Goal: Task Accomplishment & Management: Use online tool/utility

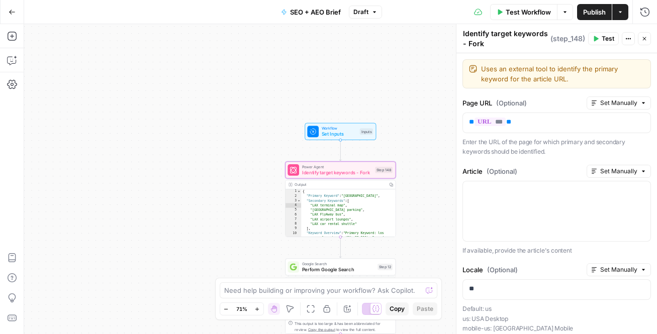
scroll to position [173, 0]
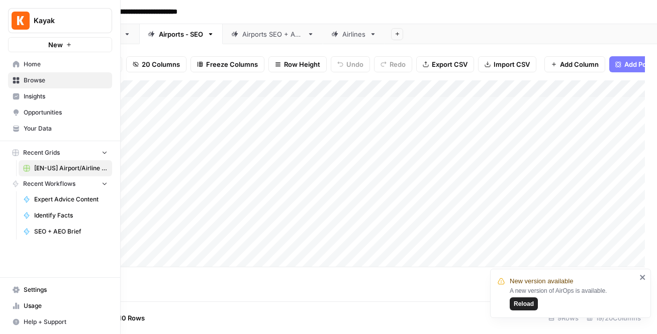
click at [19, 127] on icon at bounding box center [16, 128] width 7 height 7
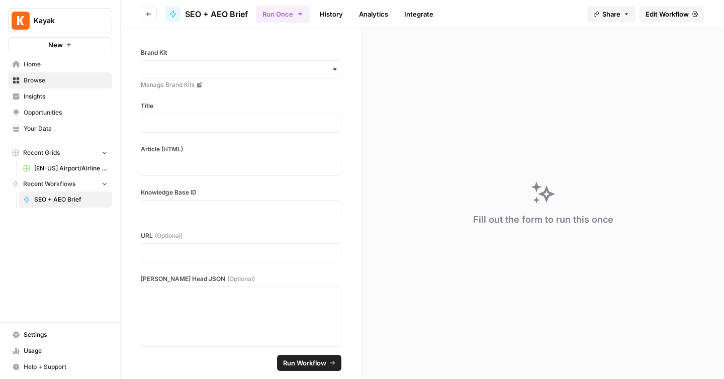
click at [36, 170] on span "[EN-US] Airport/Airline Content Refresh" at bounding box center [70, 168] width 73 height 9
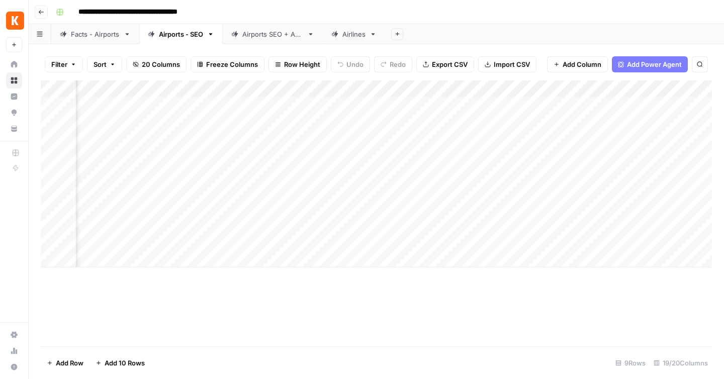
scroll to position [0, 219]
click at [97, 34] on div "Facts - Airports" at bounding box center [95, 34] width 49 height 10
click at [407, 11] on div "**********" at bounding box center [383, 12] width 662 height 16
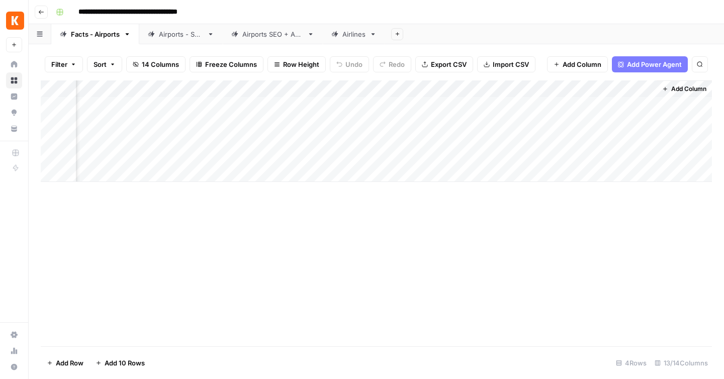
click at [628, 58] on button "Add Power Agent" at bounding box center [650, 64] width 76 height 16
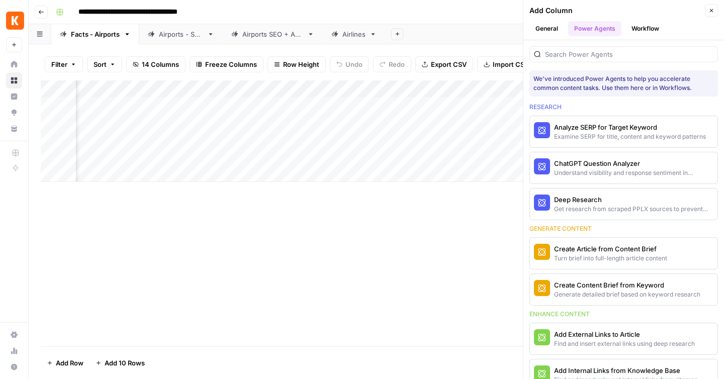
click at [382, 271] on div "Add Column" at bounding box center [376, 213] width 671 height 266
click at [553, 23] on button "General" at bounding box center [547, 28] width 35 height 15
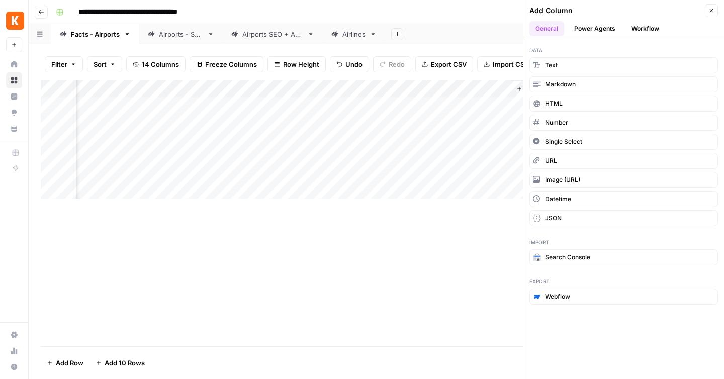
click at [591, 28] on button "Power Agents" at bounding box center [594, 28] width 53 height 15
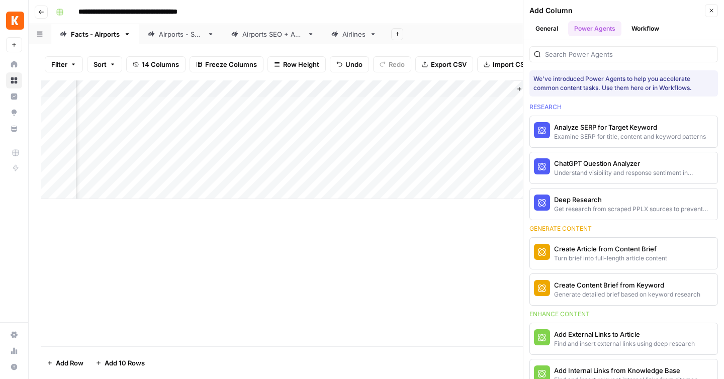
click at [638, 27] on button "Workflow" at bounding box center [646, 28] width 40 height 15
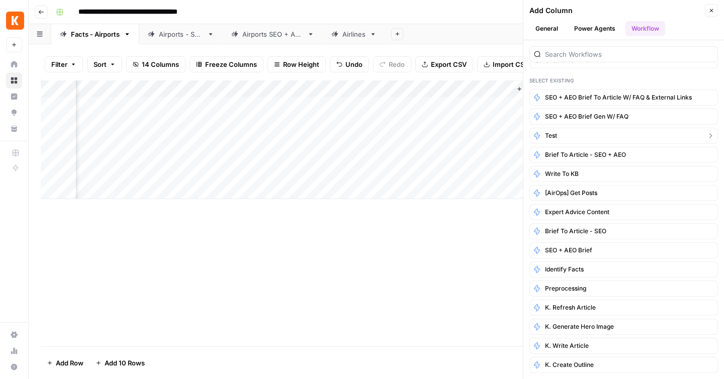
scroll to position [0, 0]
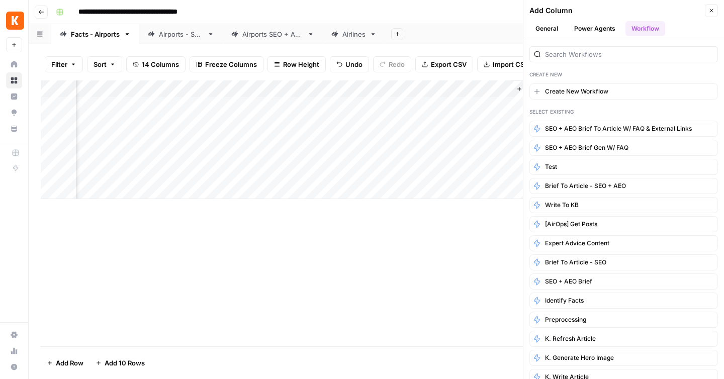
click at [380, 315] on div "Add Column" at bounding box center [376, 213] width 671 height 266
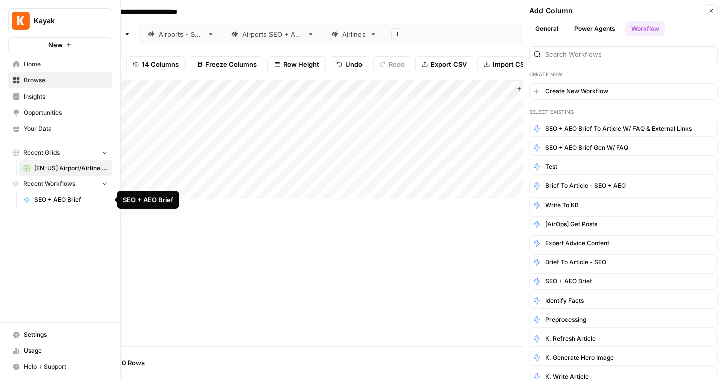
click at [49, 201] on span "SEO + AEO Brief" at bounding box center [70, 199] width 73 height 9
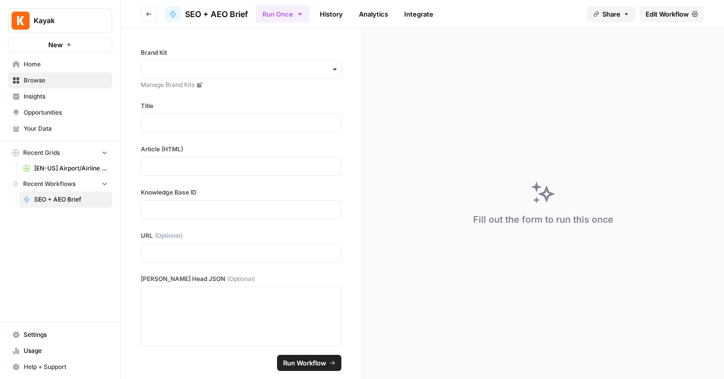
click at [68, 170] on span "[EN-US] Airport/Airline Content Refresh" at bounding box center [70, 168] width 73 height 9
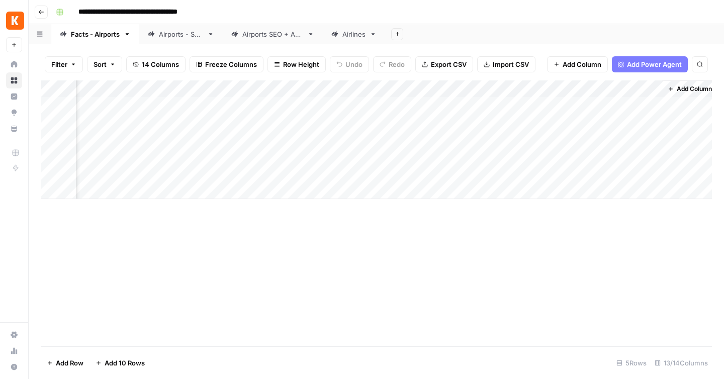
scroll to position [0, 736]
